Goal: Navigation & Orientation: Find specific page/section

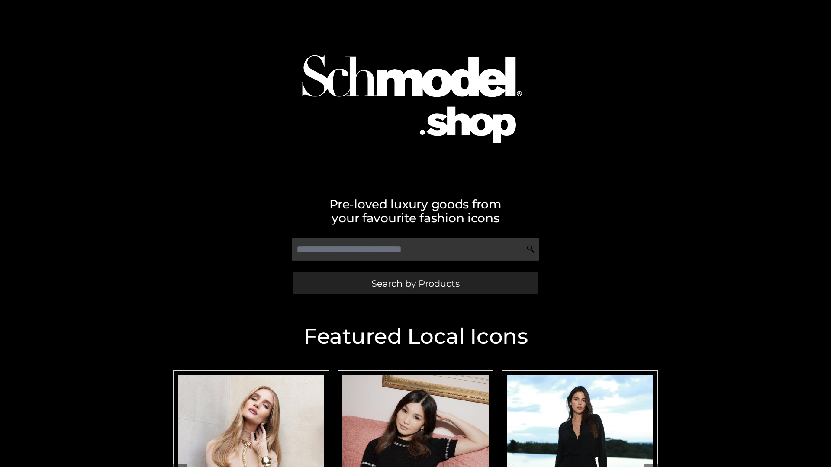
click at [415, 283] on span "Search by Products" at bounding box center [415, 283] width 88 height 9
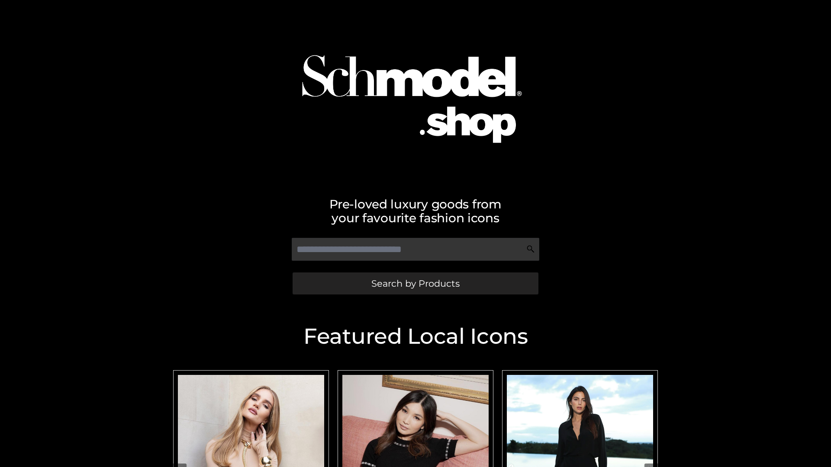
click at [415, 283] on span "Search by Products" at bounding box center [415, 283] width 88 height 9
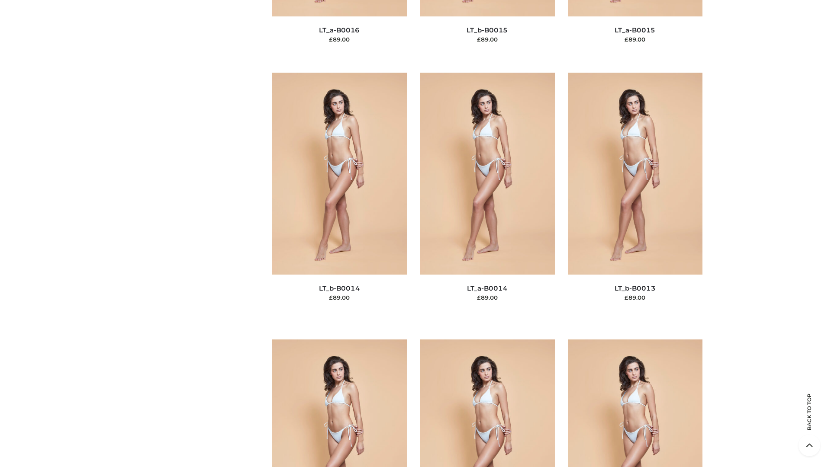
scroll to position [3078, 0]
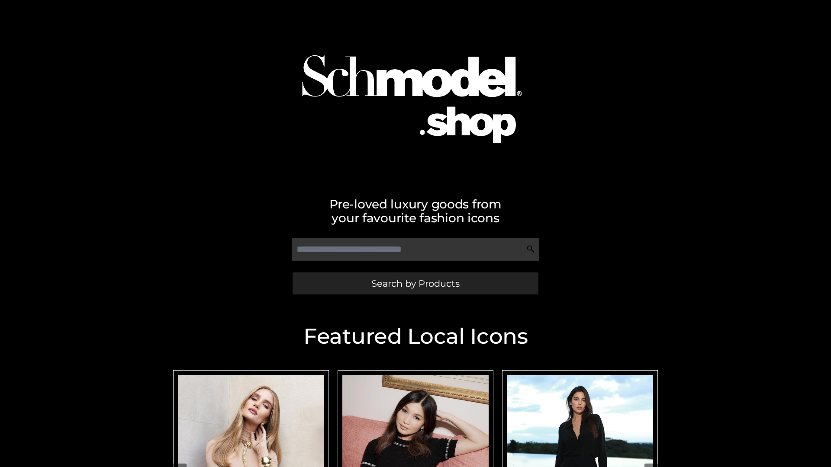
click at [415, 283] on span "Search by Products" at bounding box center [415, 283] width 88 height 9
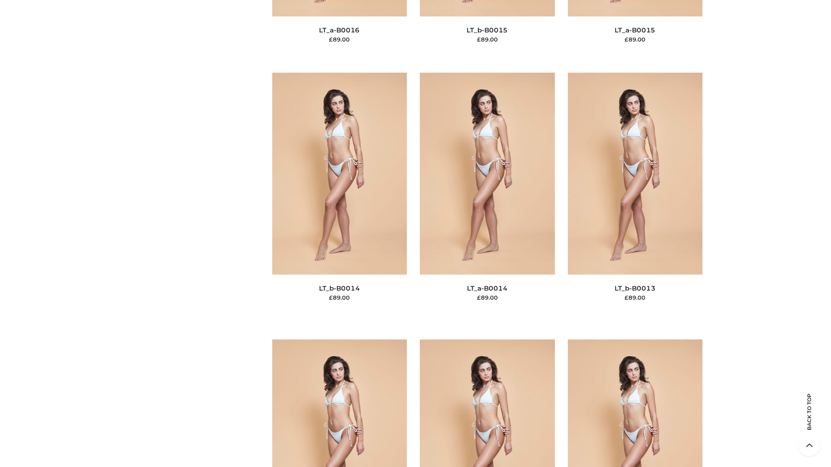
scroll to position [3078, 0]
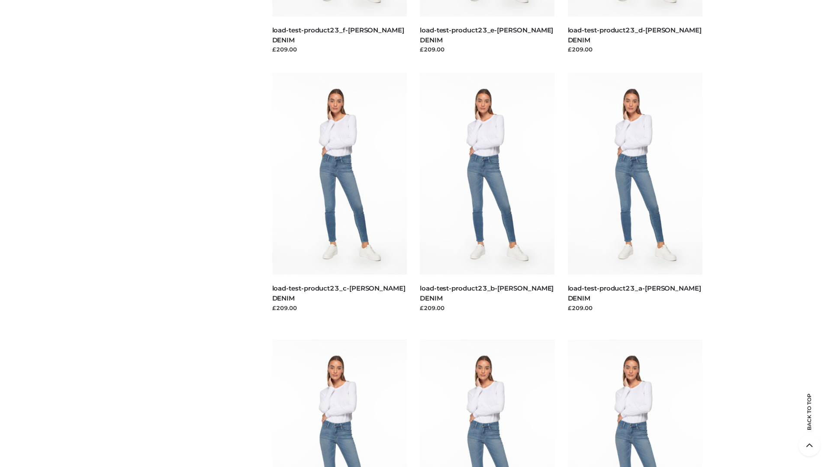
scroll to position [759, 0]
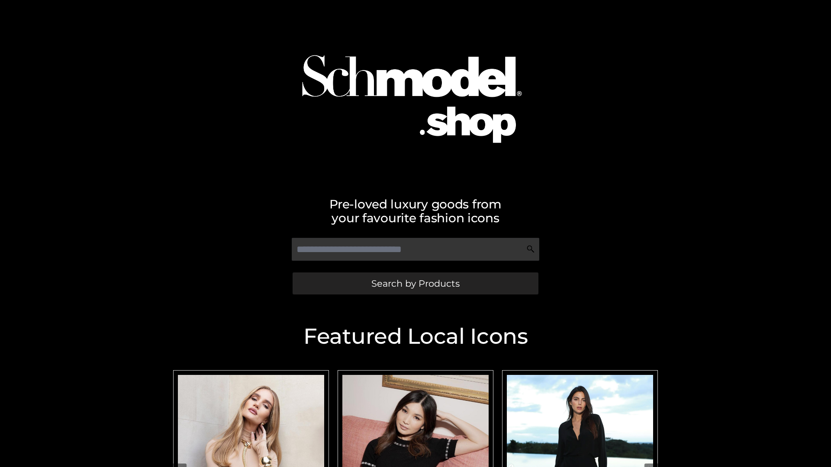
click at [415, 283] on span "Search by Products" at bounding box center [415, 283] width 88 height 9
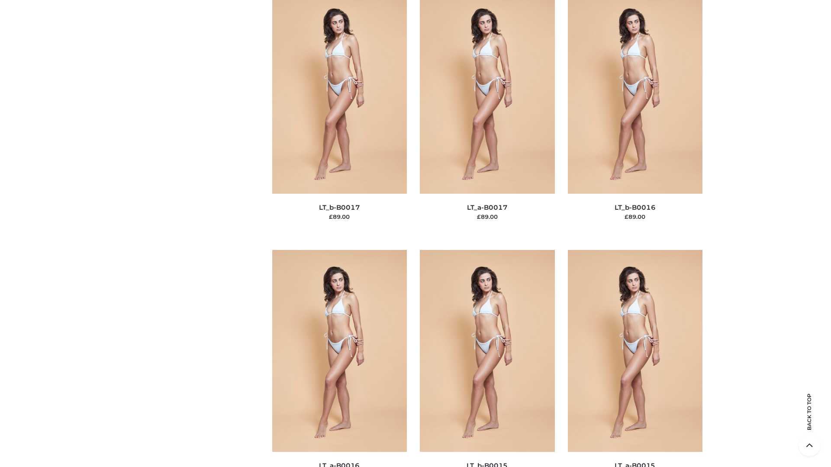
scroll to position [2844, 0]
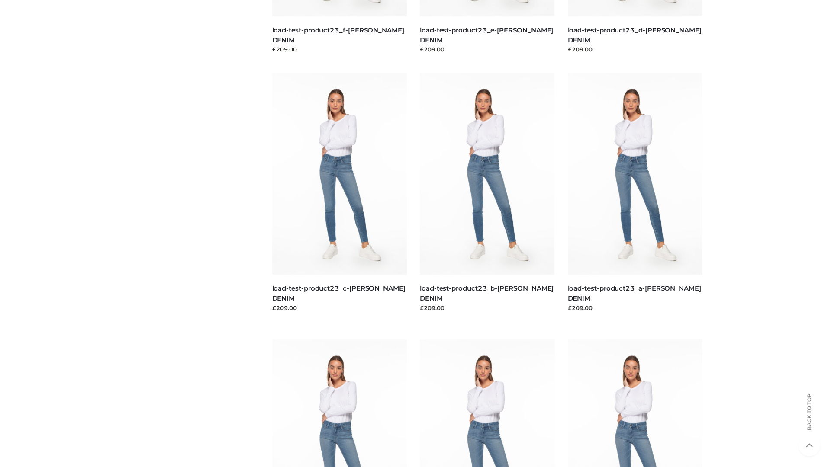
scroll to position [759, 0]
